Goal: Task Accomplishment & Management: Use online tool/utility

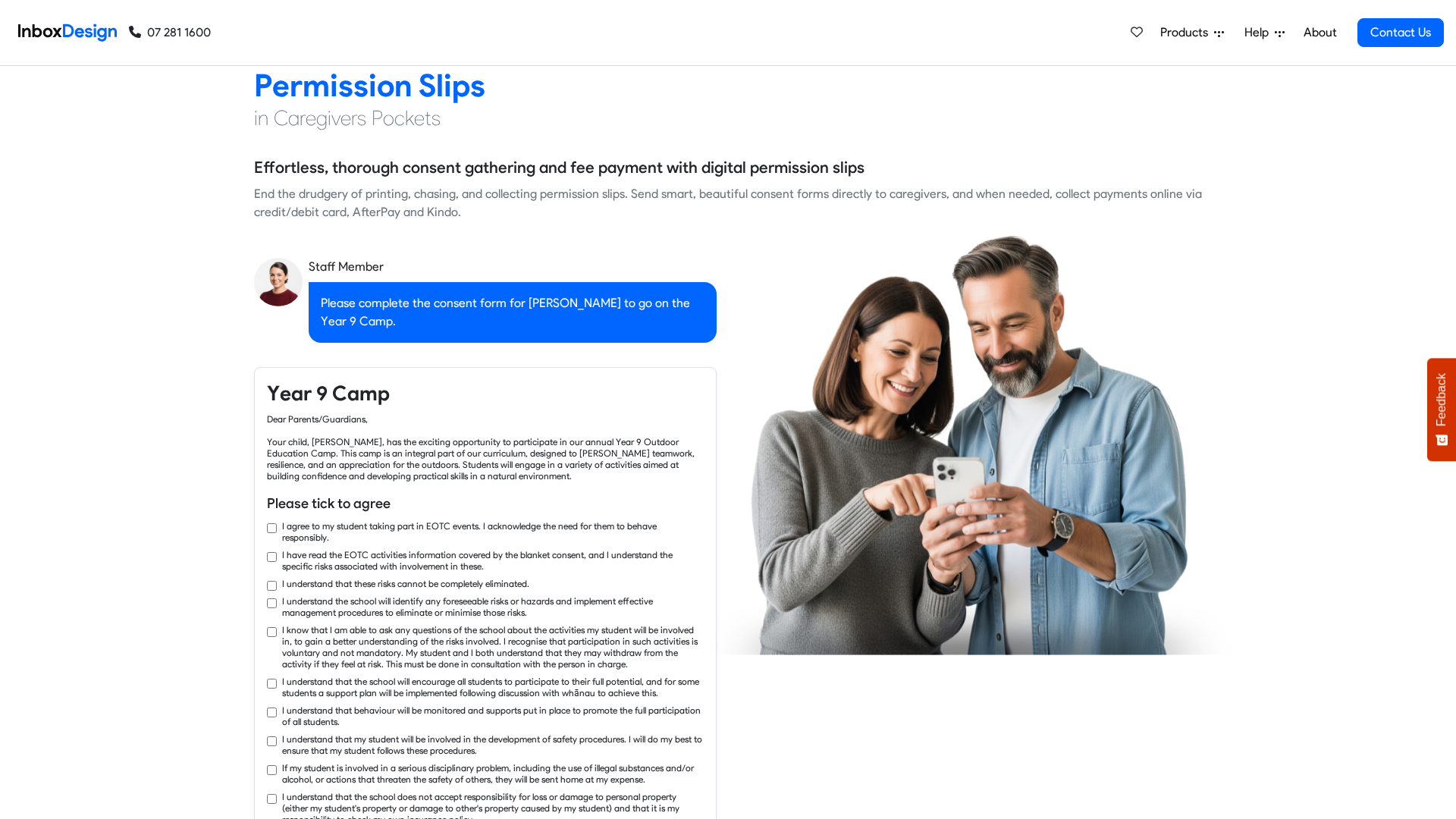
checkbox input "true"
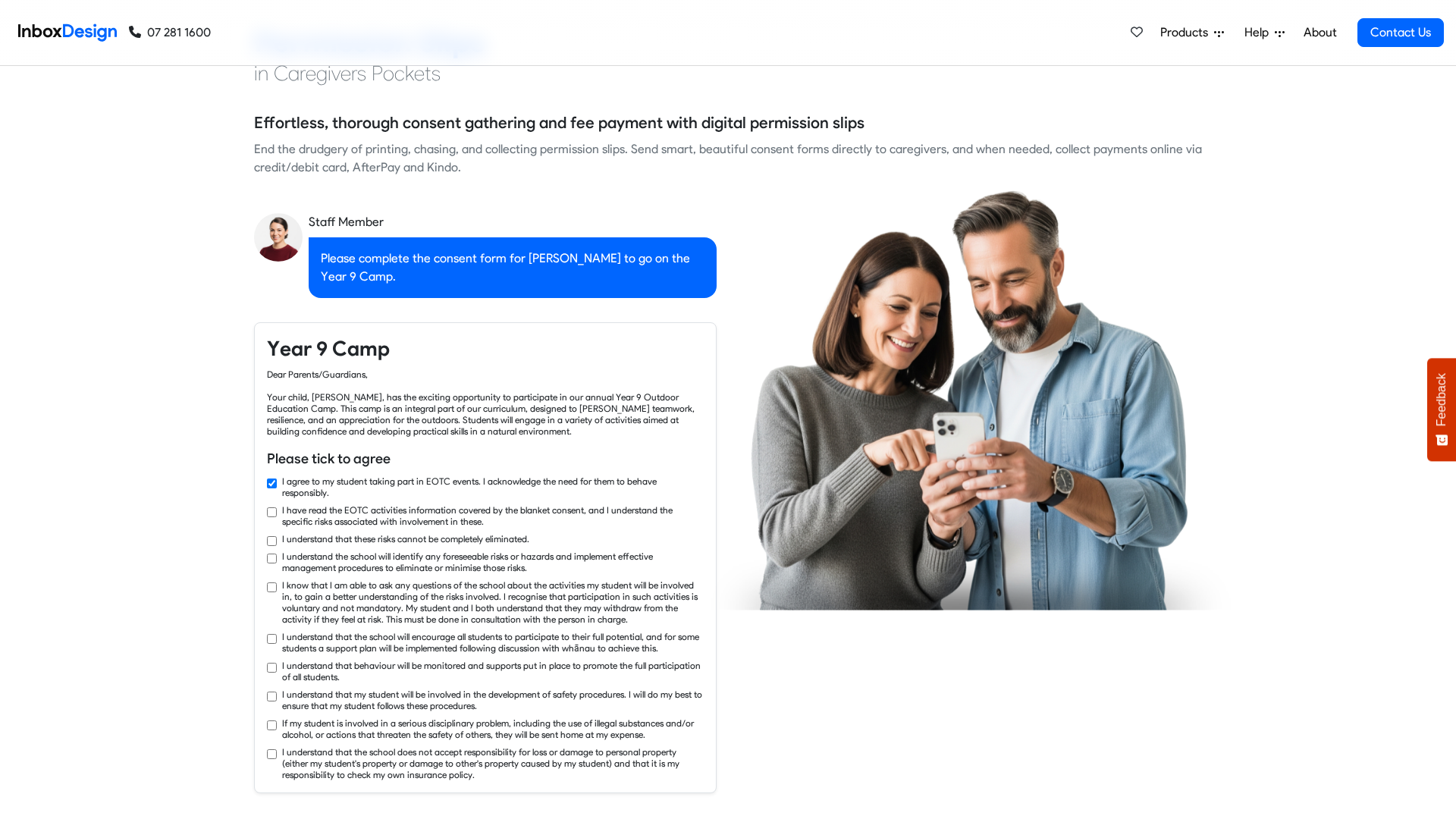
checkbox input "true"
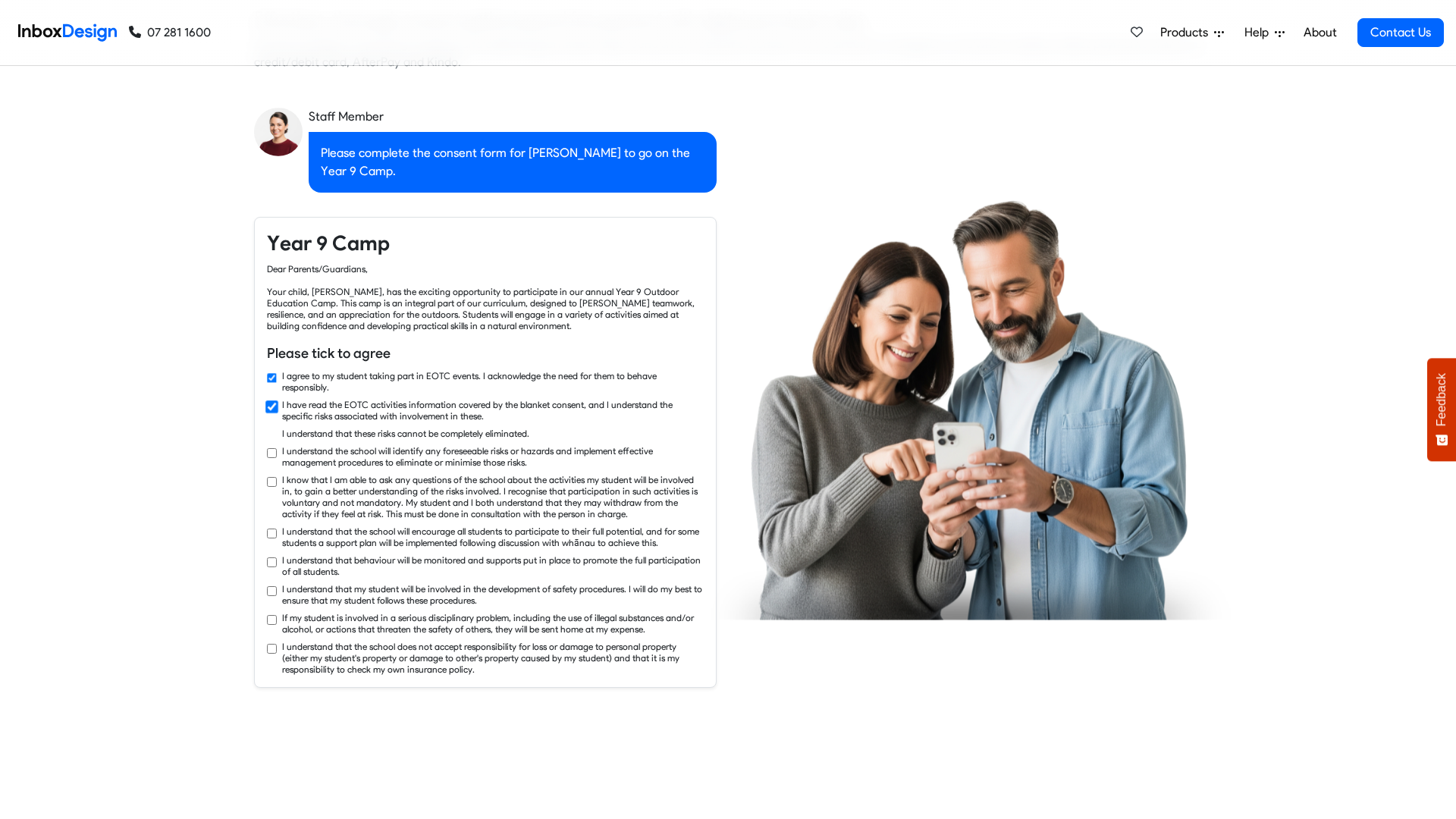
checkbox input "true"
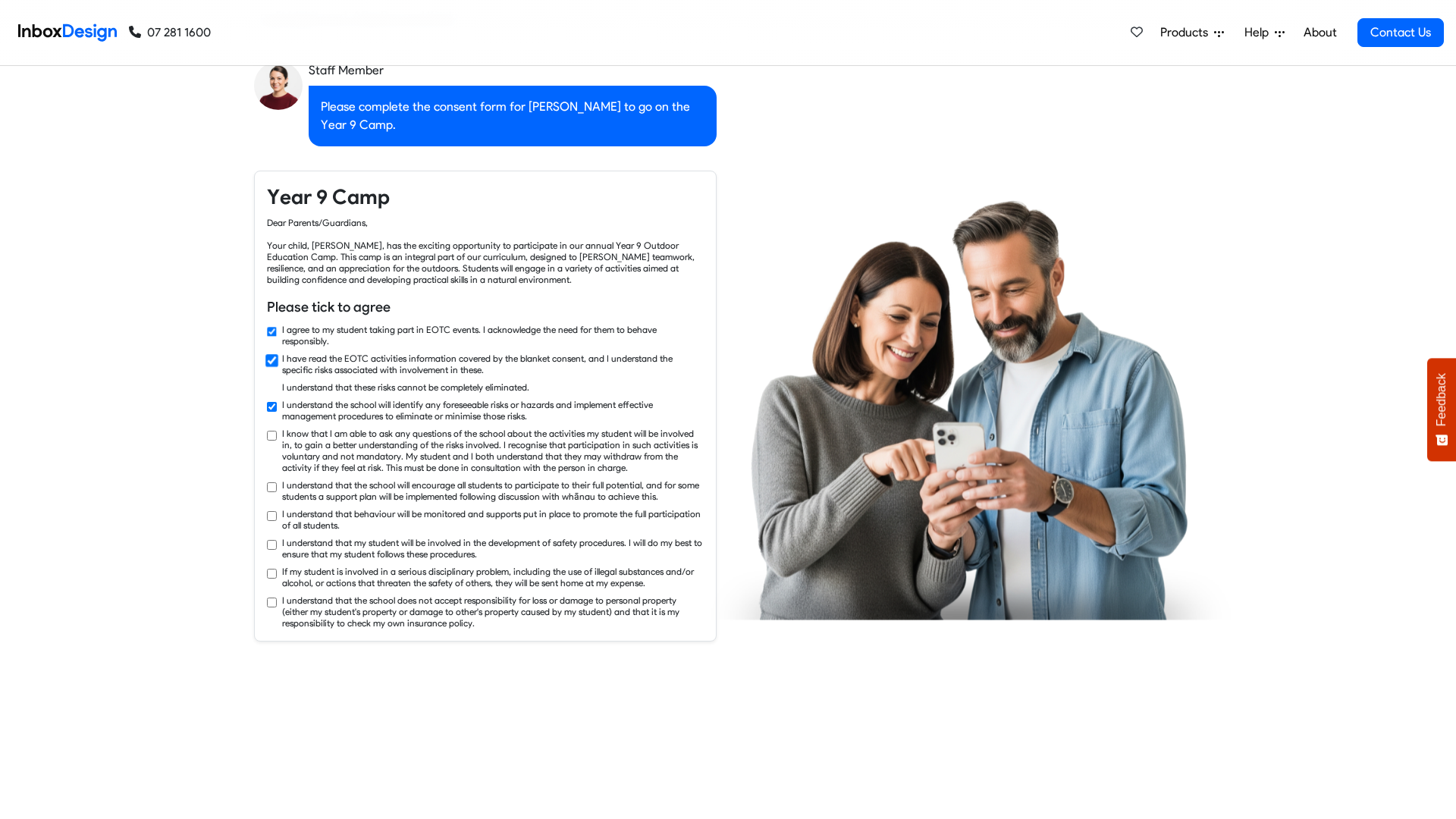
checkbox input "true"
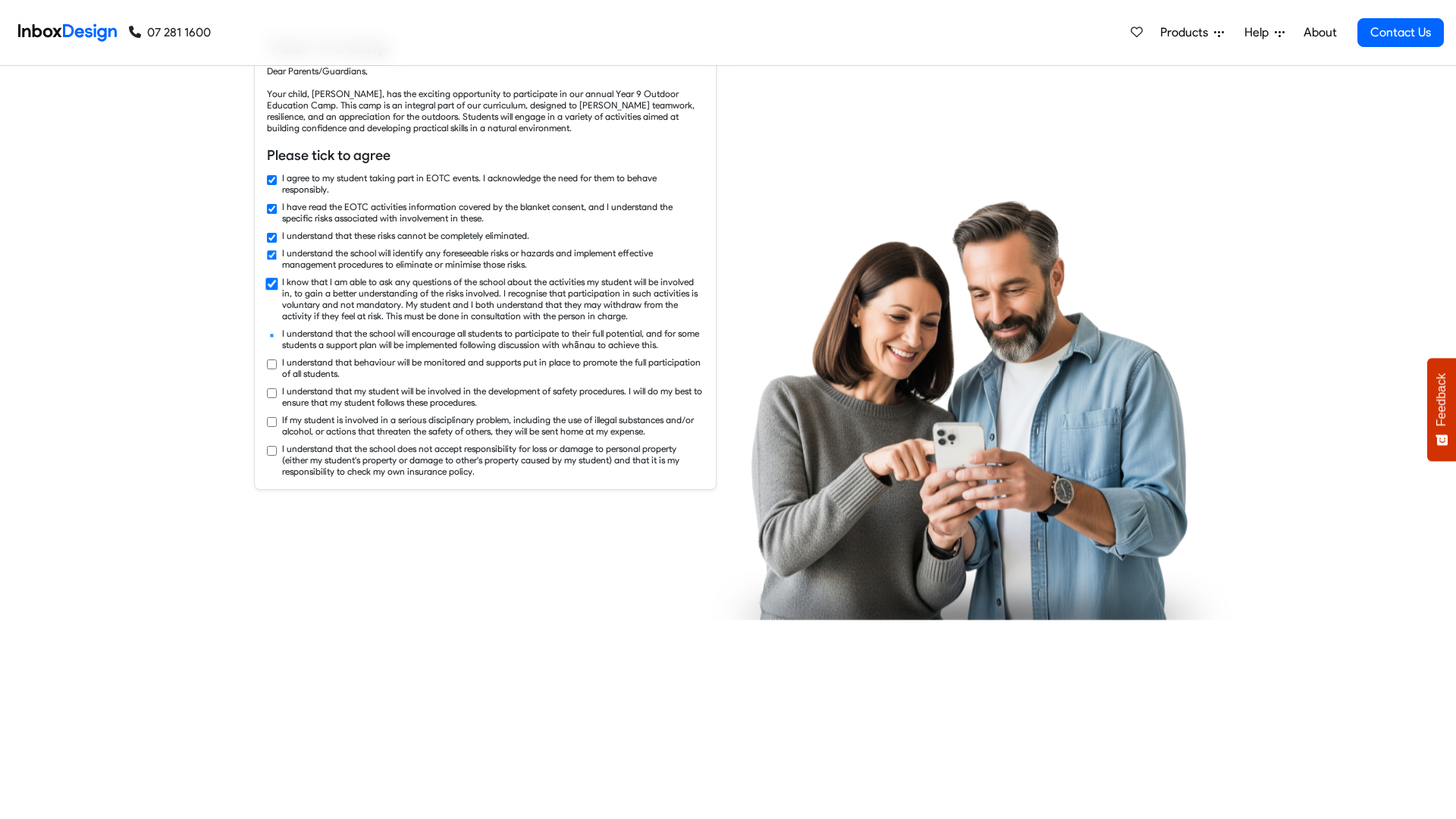
checkbox input "true"
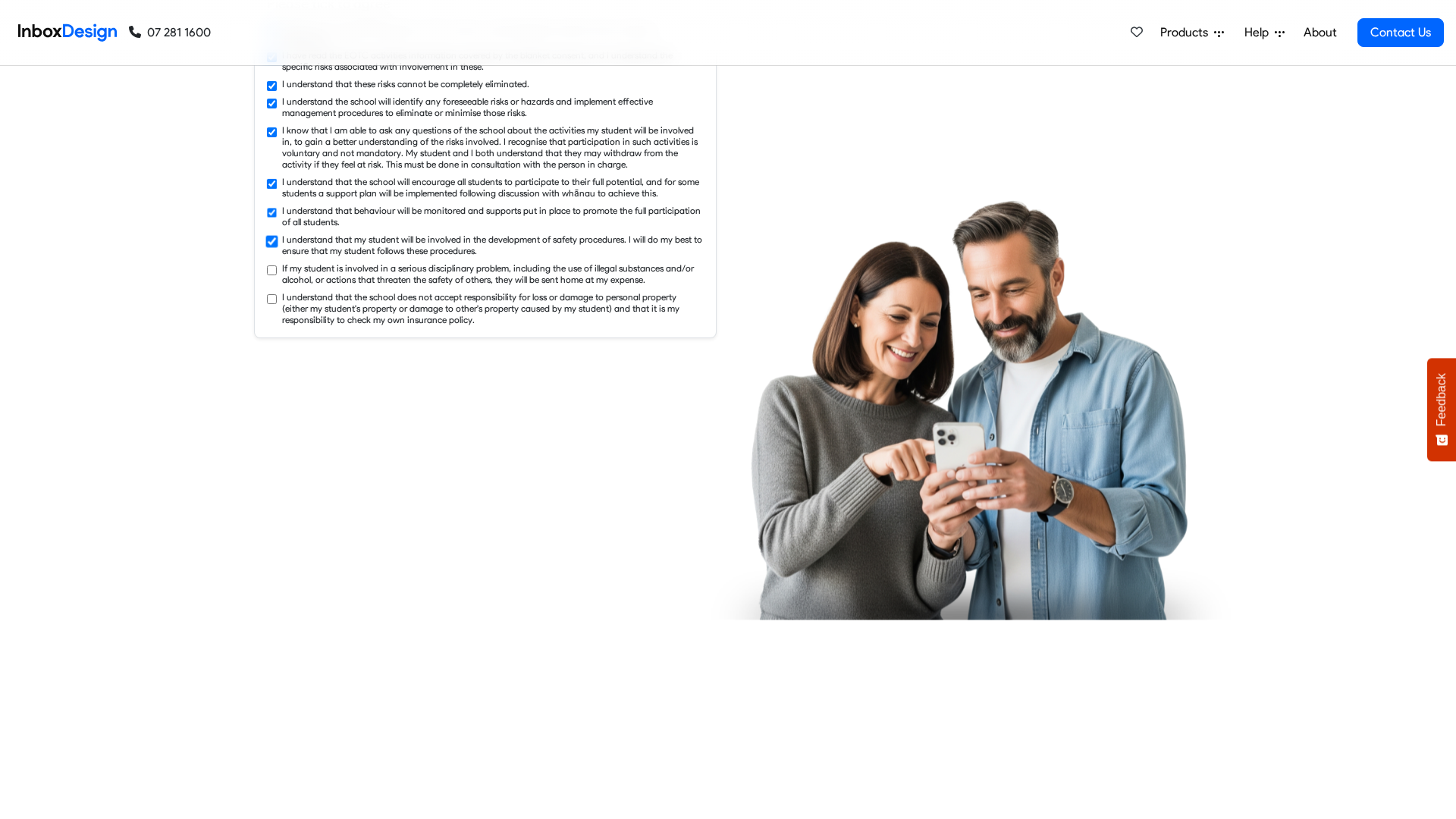
checkbox input "true"
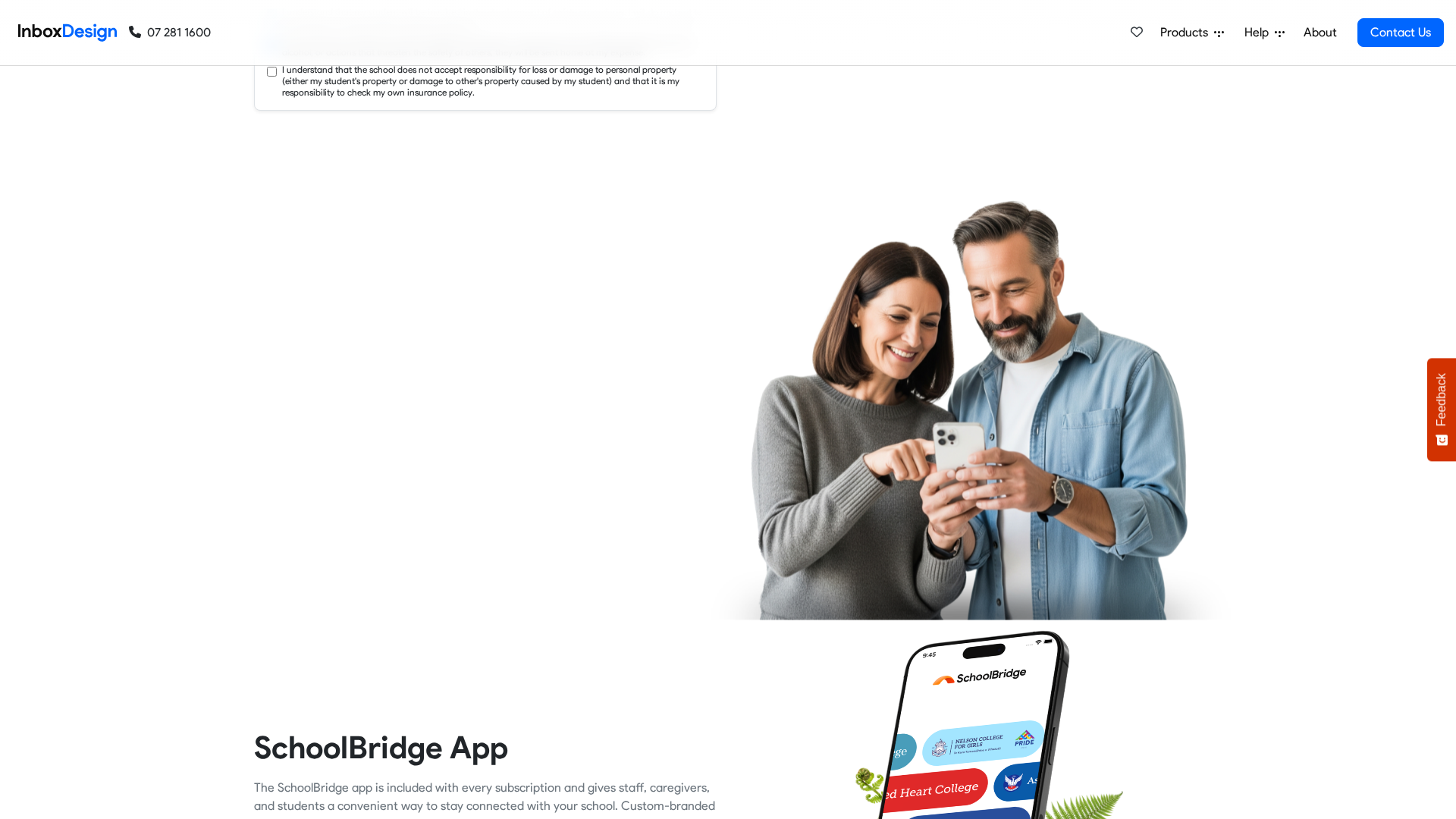
checkbox input "true"
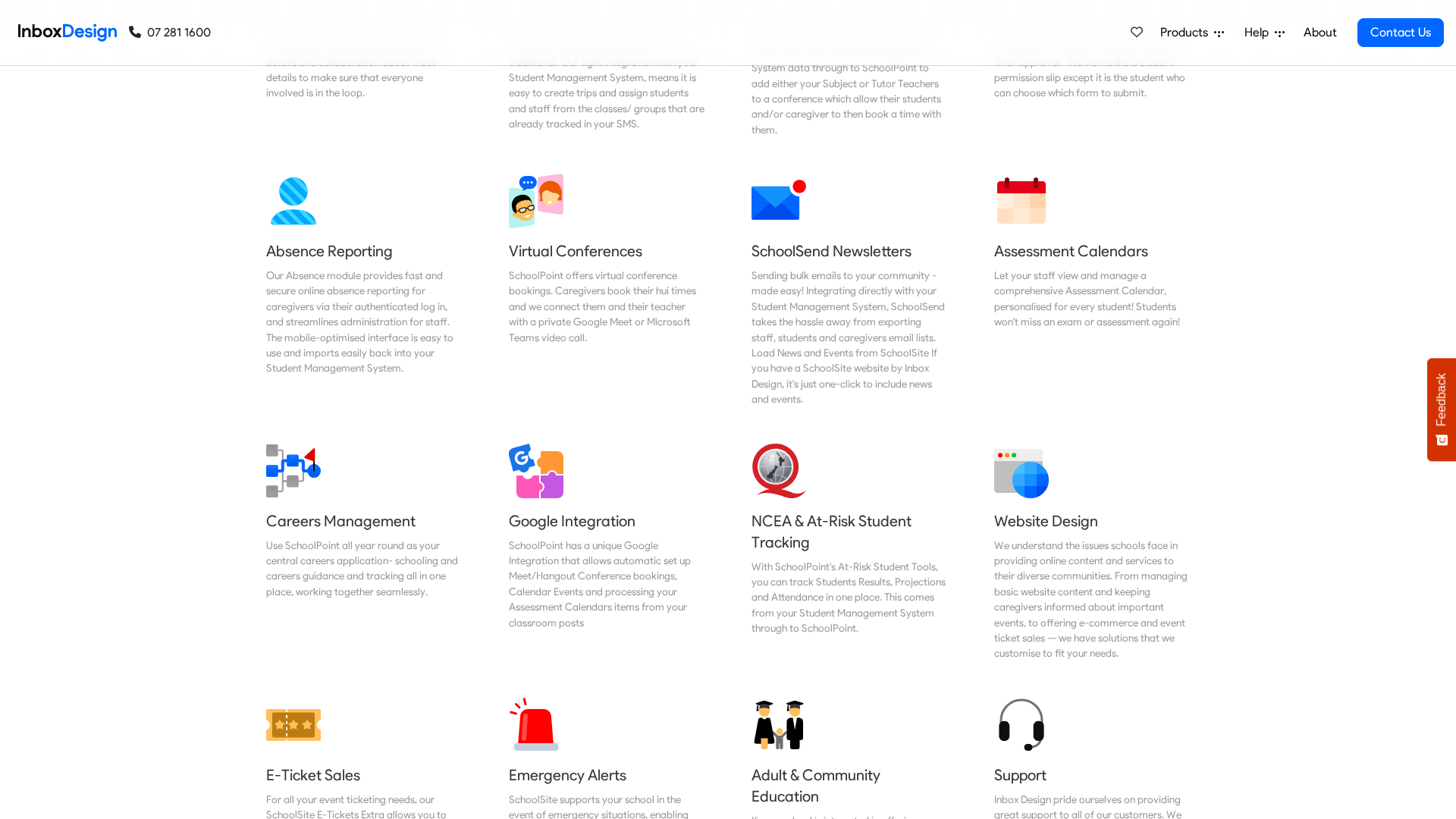
scroll to position [6218, 0]
